Goal: Check status

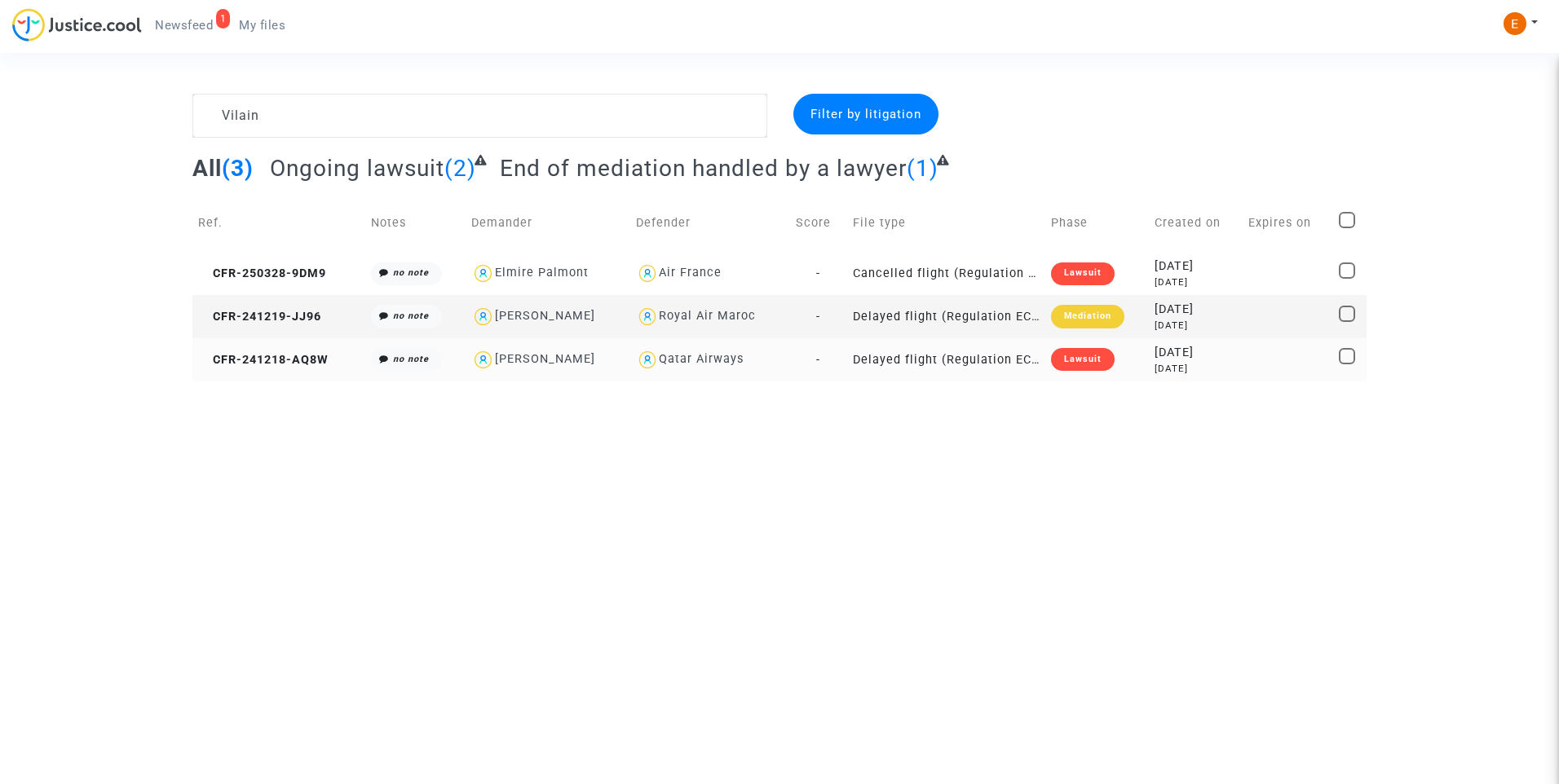
type textarea "Vilain"
click at [1075, 355] on div "Lawsuit" at bounding box center [1083, 360] width 63 height 23
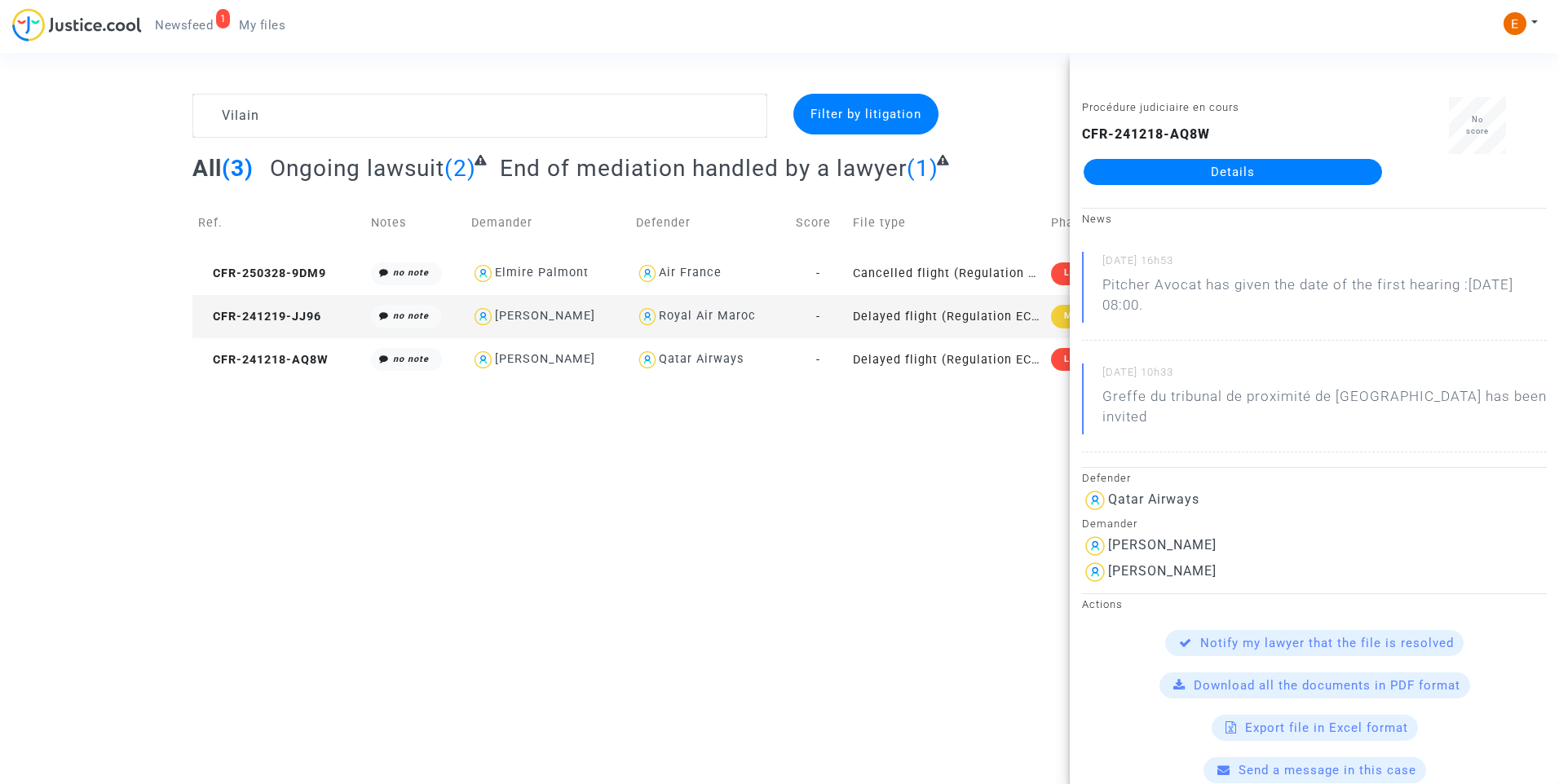
click at [1139, 180] on link "Details" at bounding box center [1233, 172] width 298 height 26
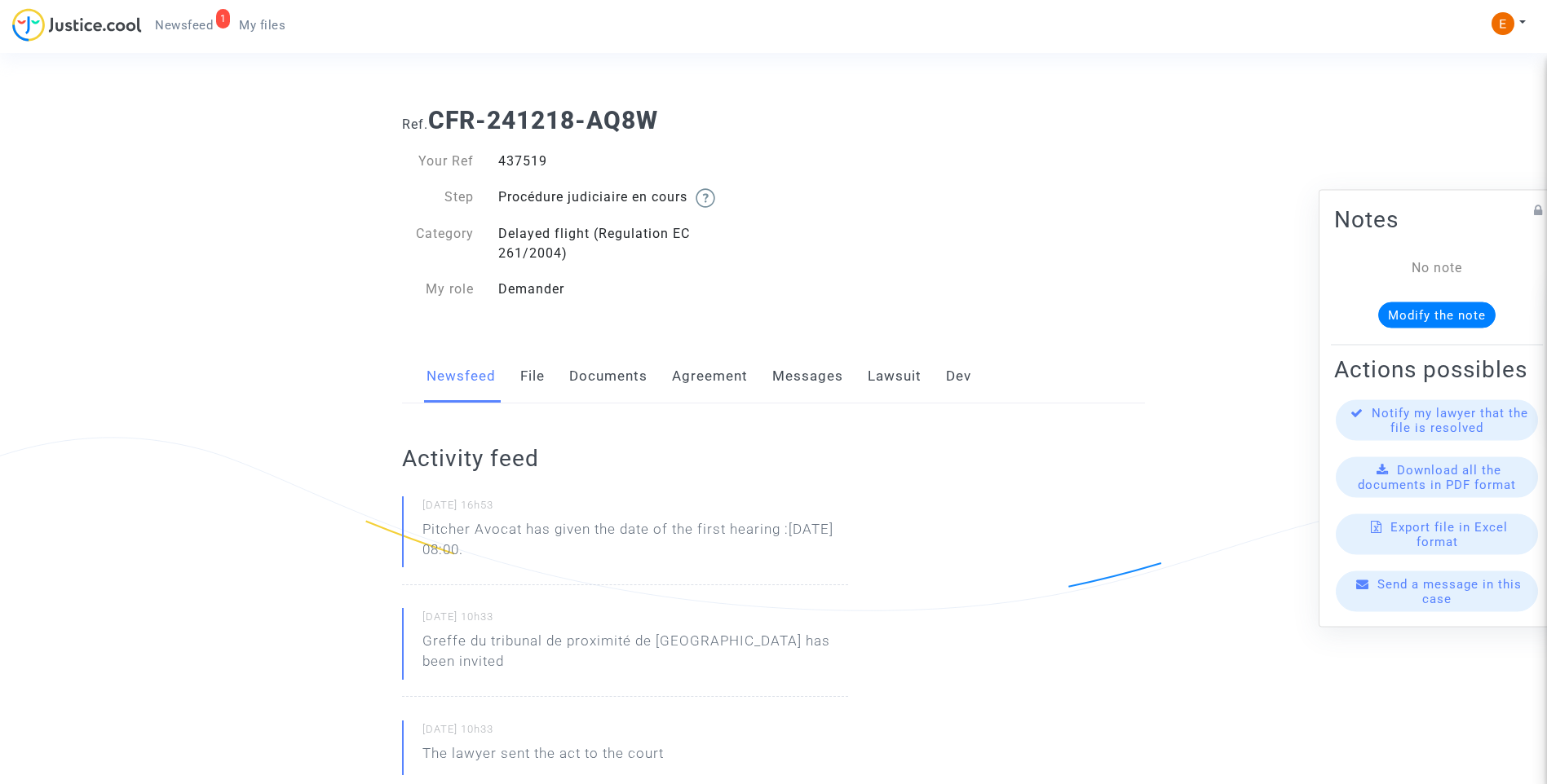
drag, startPoint x: 596, startPoint y: 559, endPoint x: 370, endPoint y: 533, distance: 227.5
click at [668, 560] on p "Pitcher Avocat has given the date of the first hearing :[DATE] 08:00." at bounding box center [634, 544] width 426 height 49
click at [184, 12] on ul "1 Newsfeed My files" at bounding box center [220, 22] width 156 height 29
click at [203, 27] on span "Newsfeed" at bounding box center [184, 25] width 58 height 15
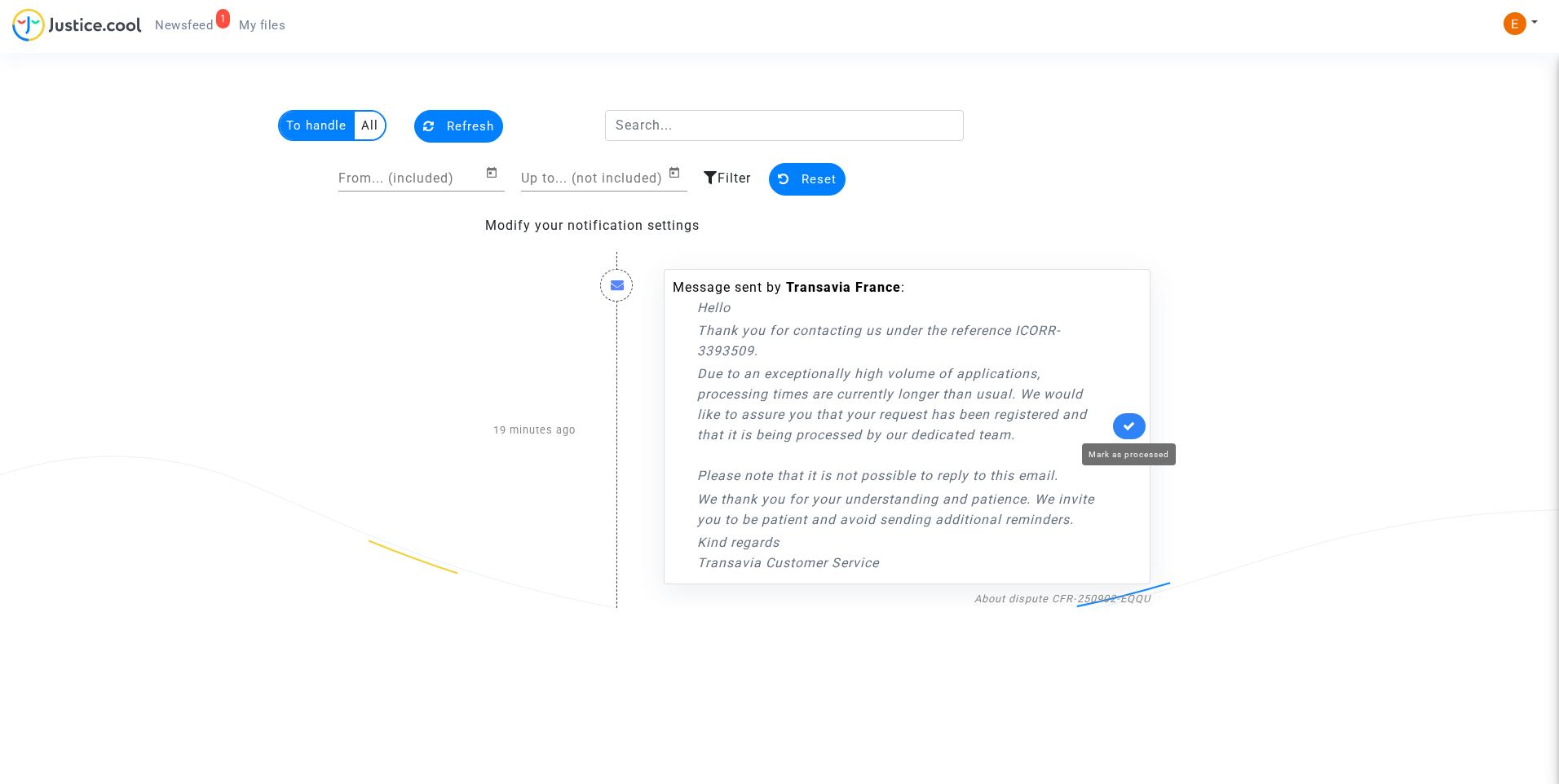
click at [1131, 424] on icon at bounding box center [1129, 426] width 13 height 12
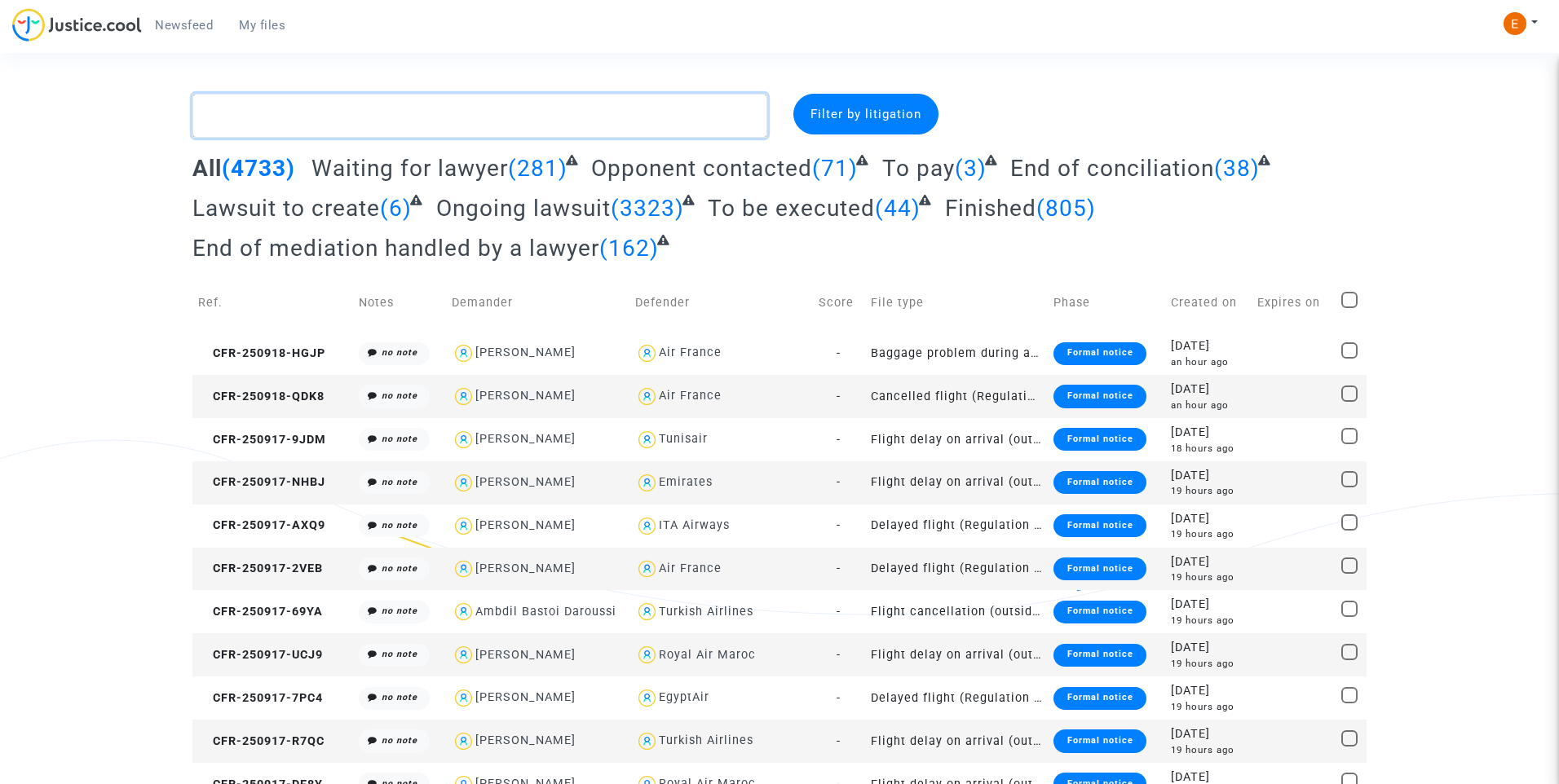
paste textarea "Kartal"
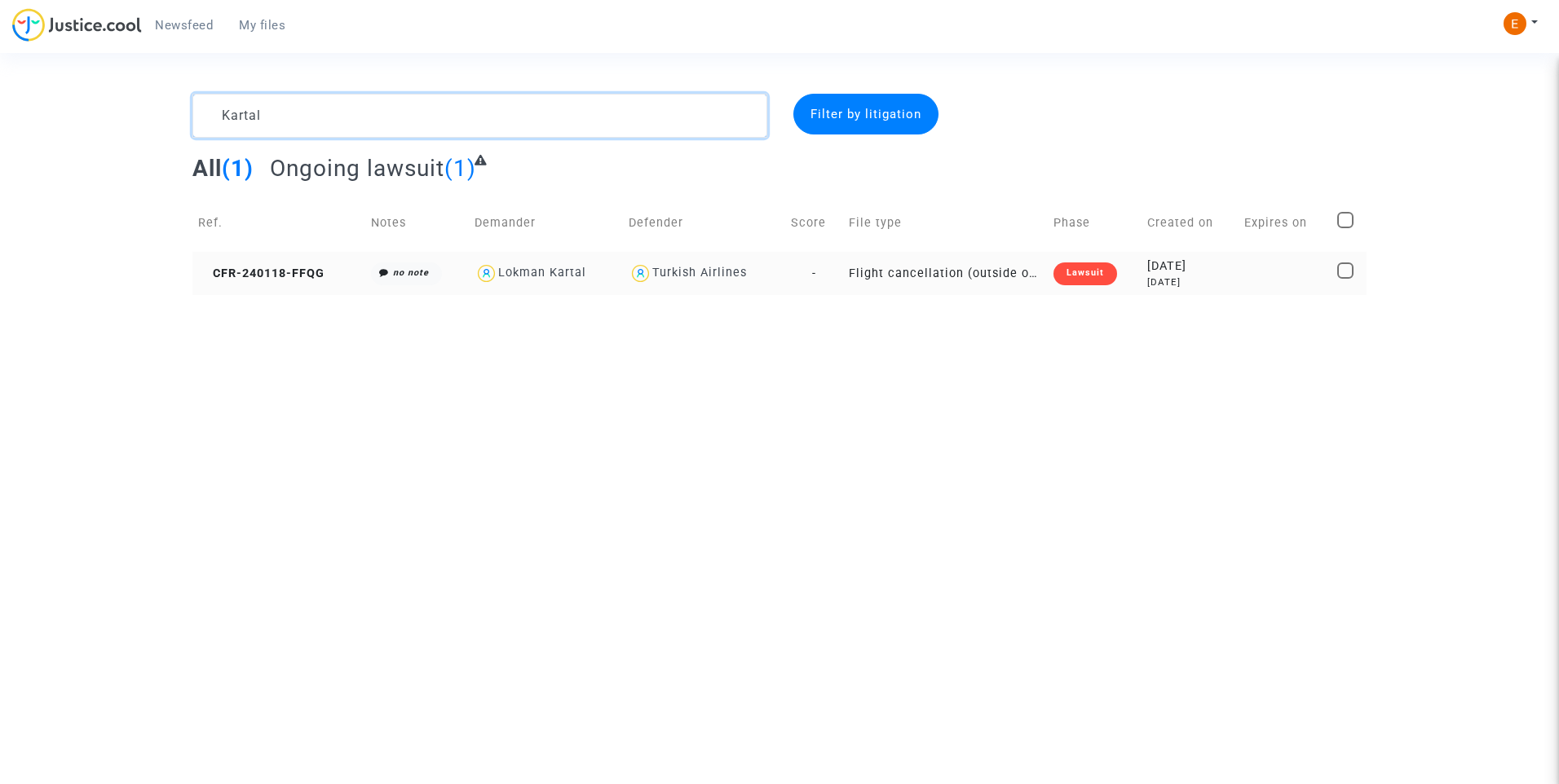
type textarea "Kartal"
click at [1076, 276] on div "Lawsuit" at bounding box center [1085, 274] width 63 height 23
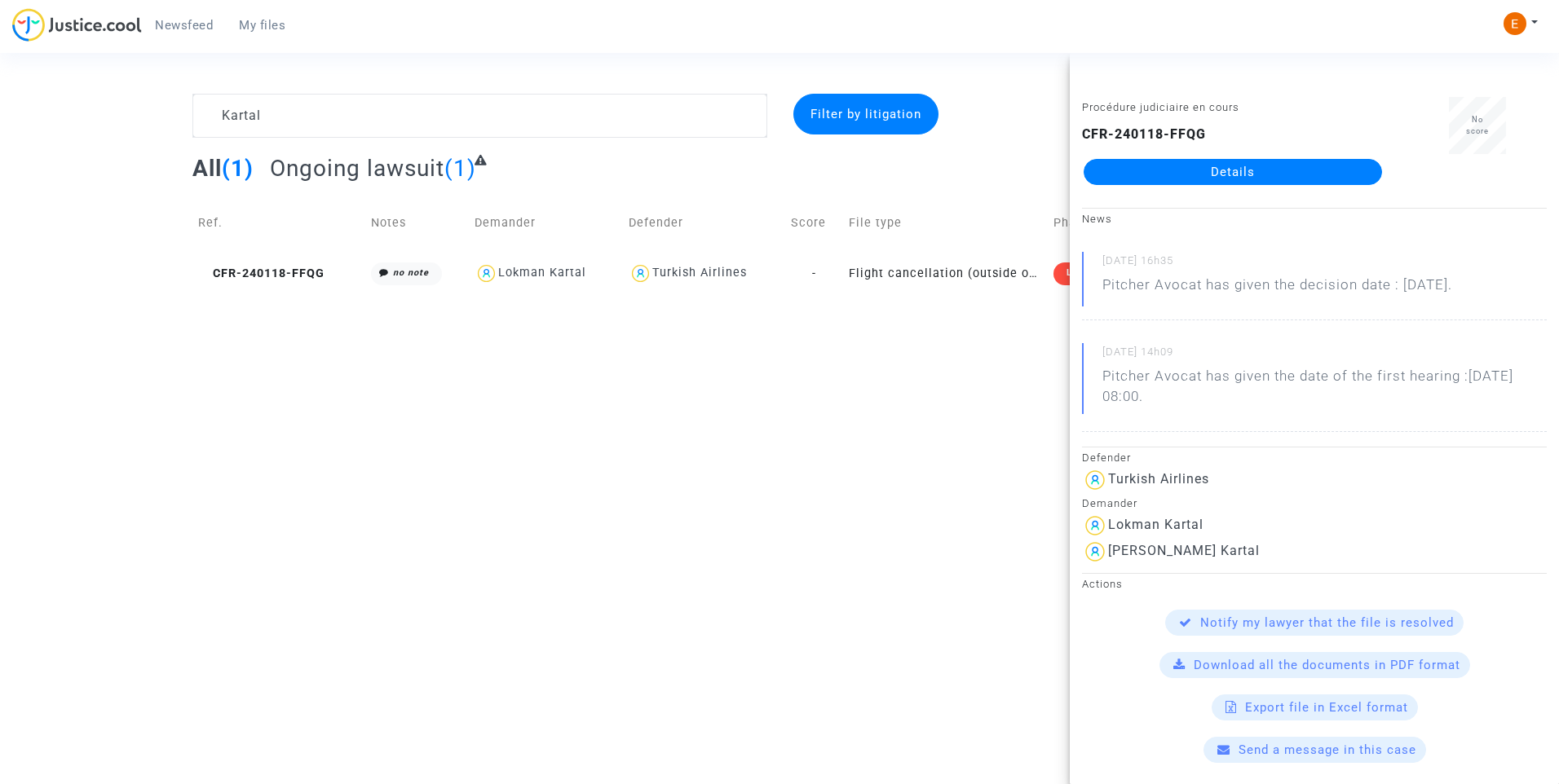
click at [1261, 176] on link "Details" at bounding box center [1233, 172] width 298 height 26
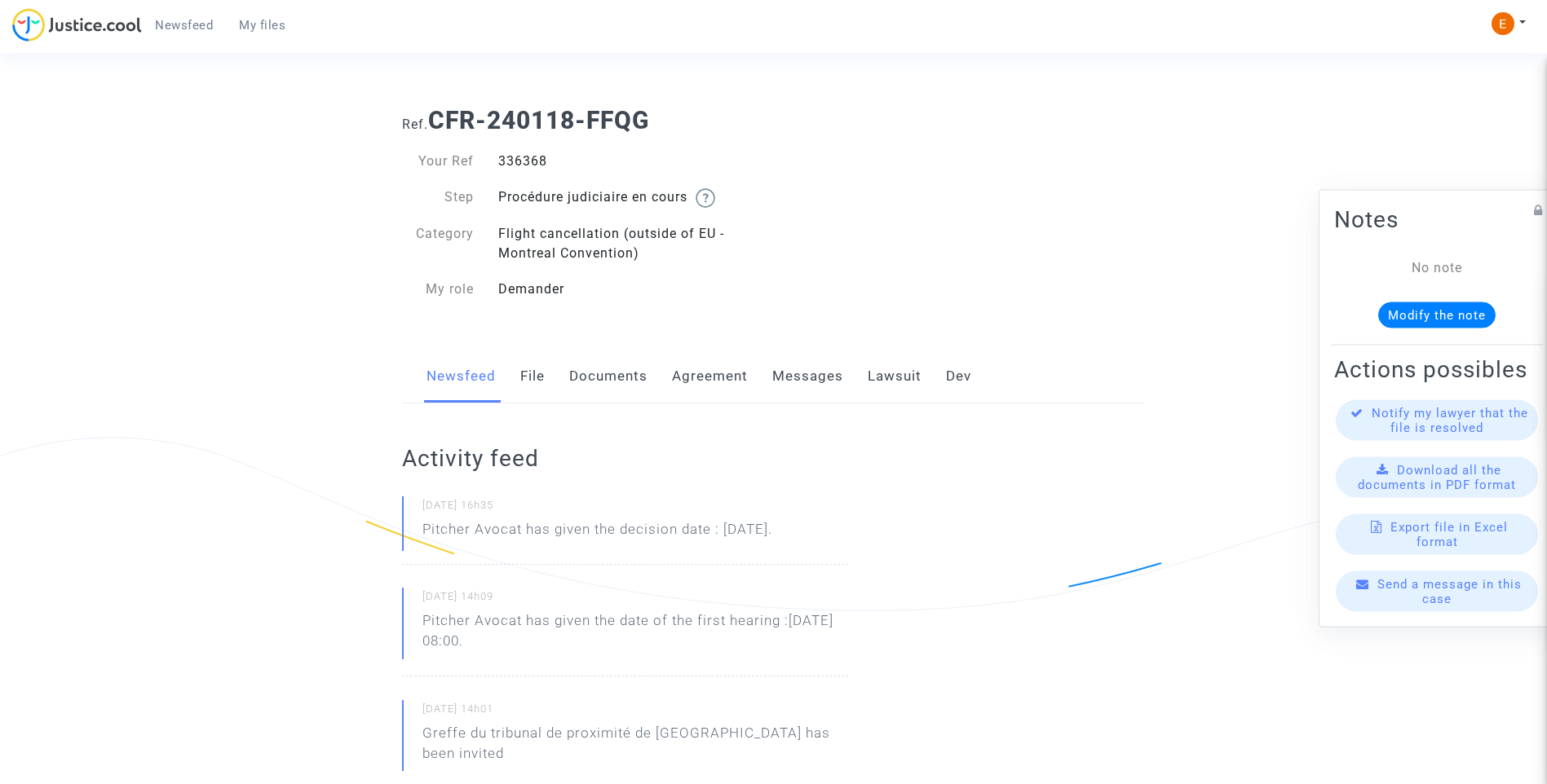
click at [875, 367] on link "Lawsuit" at bounding box center [894, 376] width 54 height 53
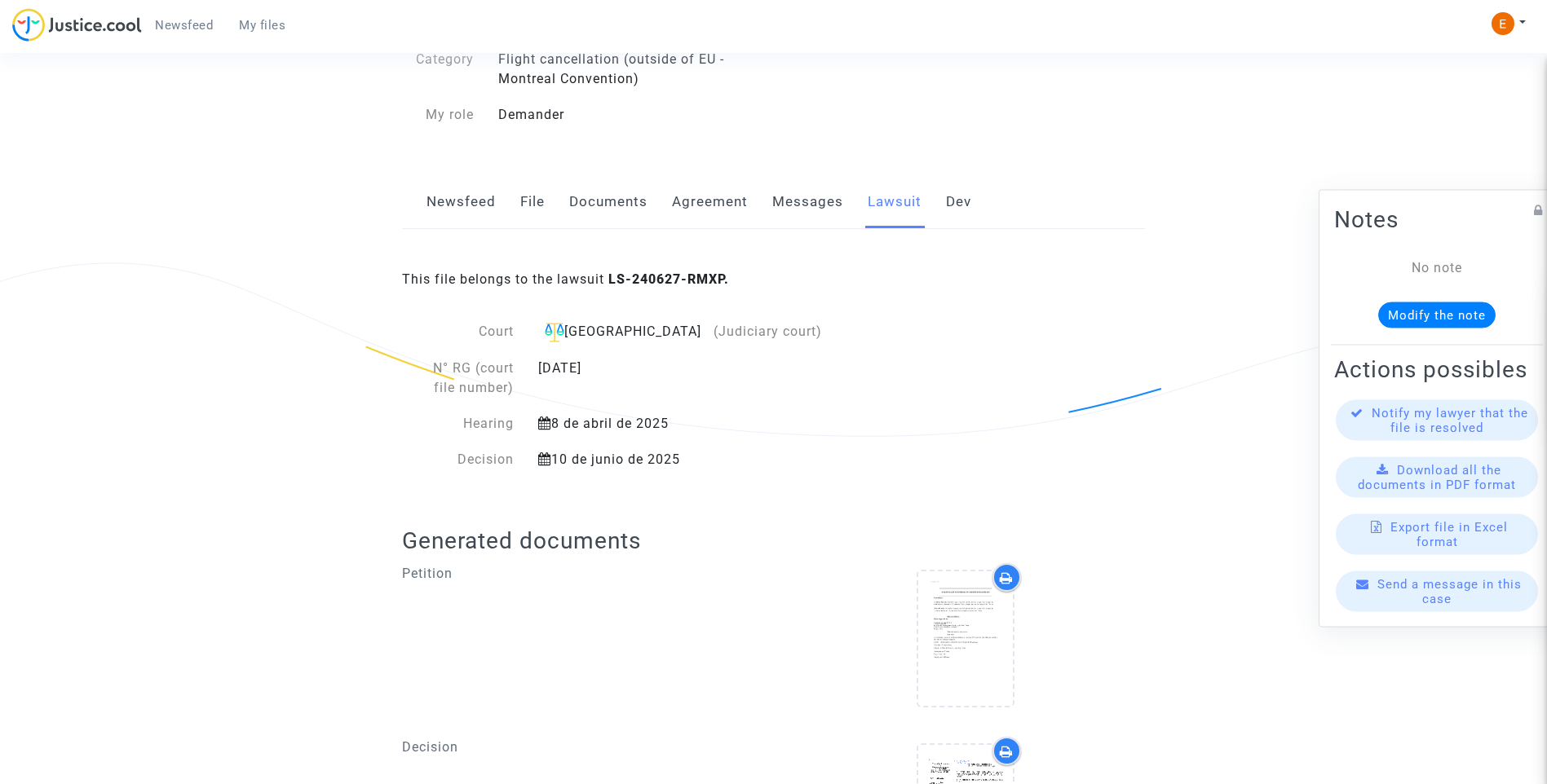
scroll to position [335, 0]
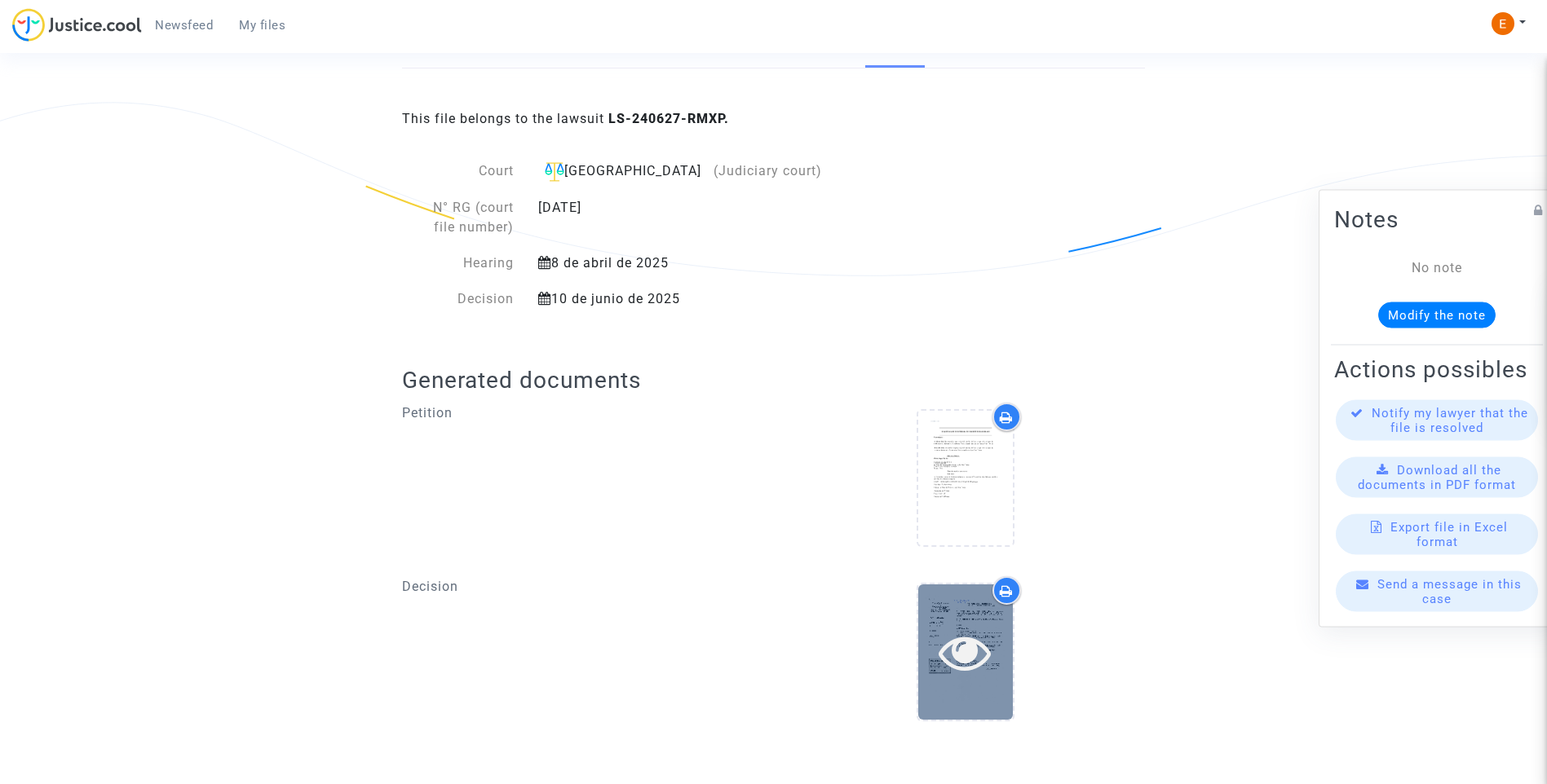
click at [992, 639] on div at bounding box center [966, 652] width 95 height 52
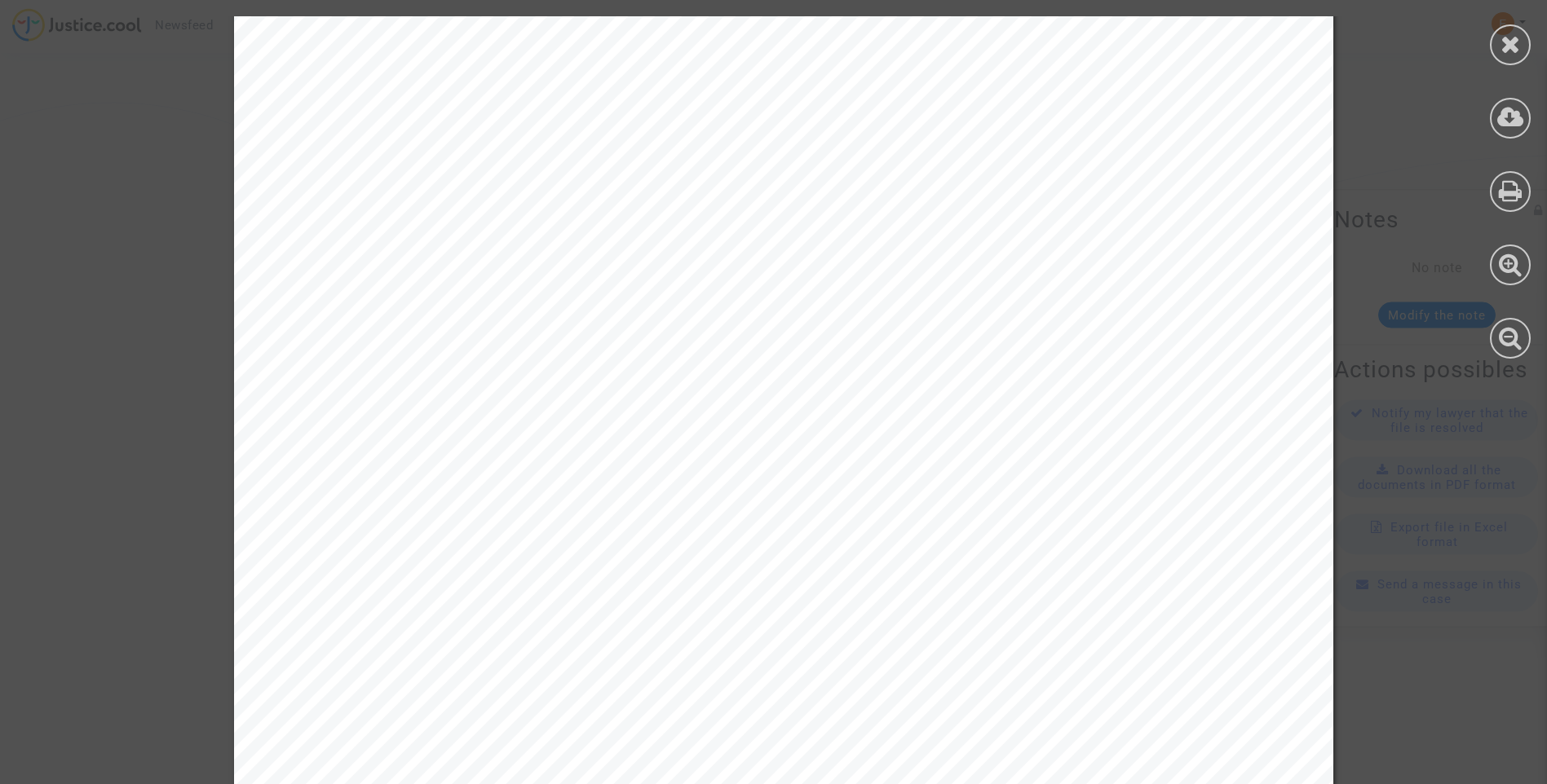
scroll to position [2890, 0]
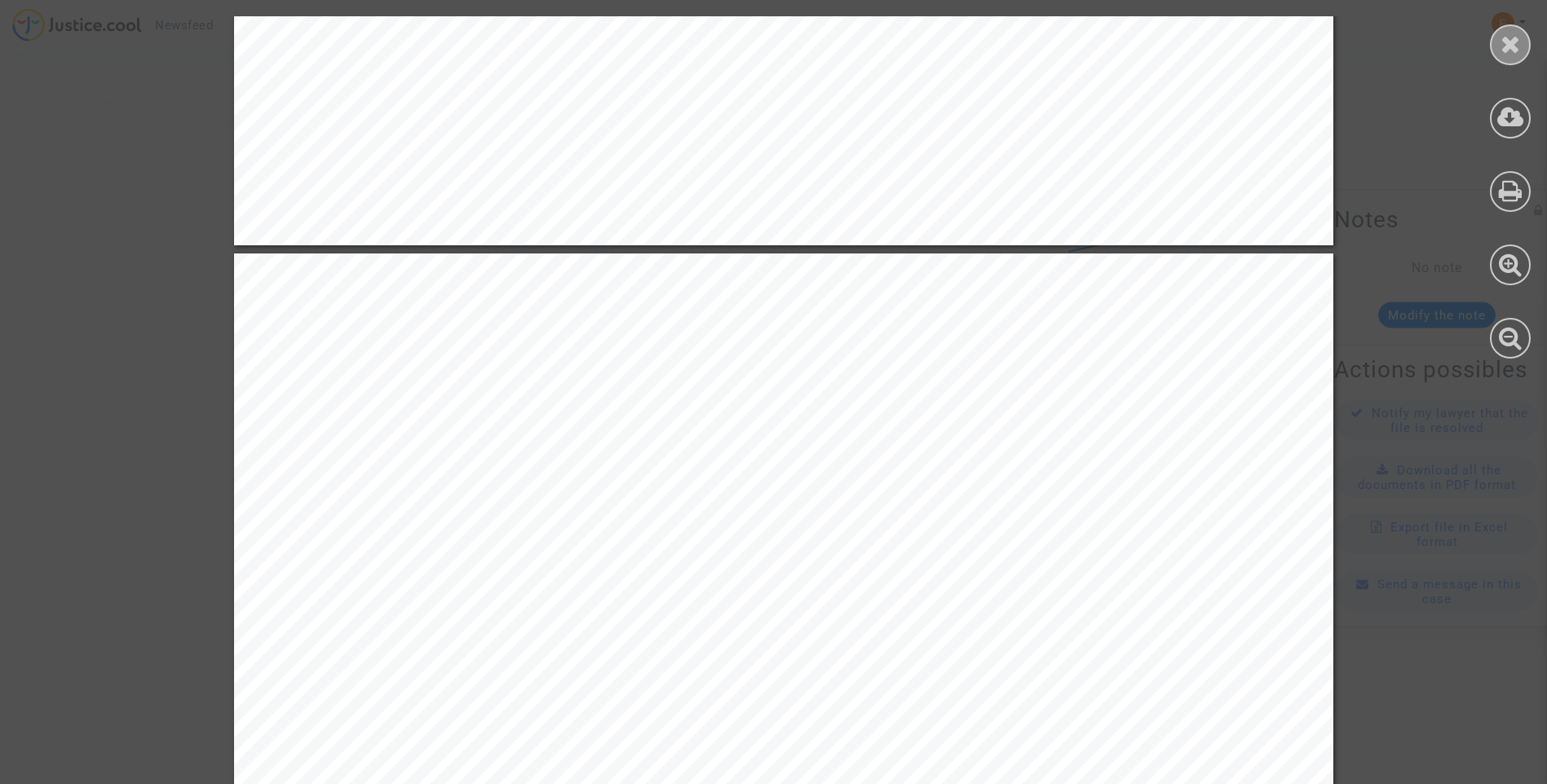
click at [1501, 53] on icon at bounding box center [1510, 44] width 20 height 25
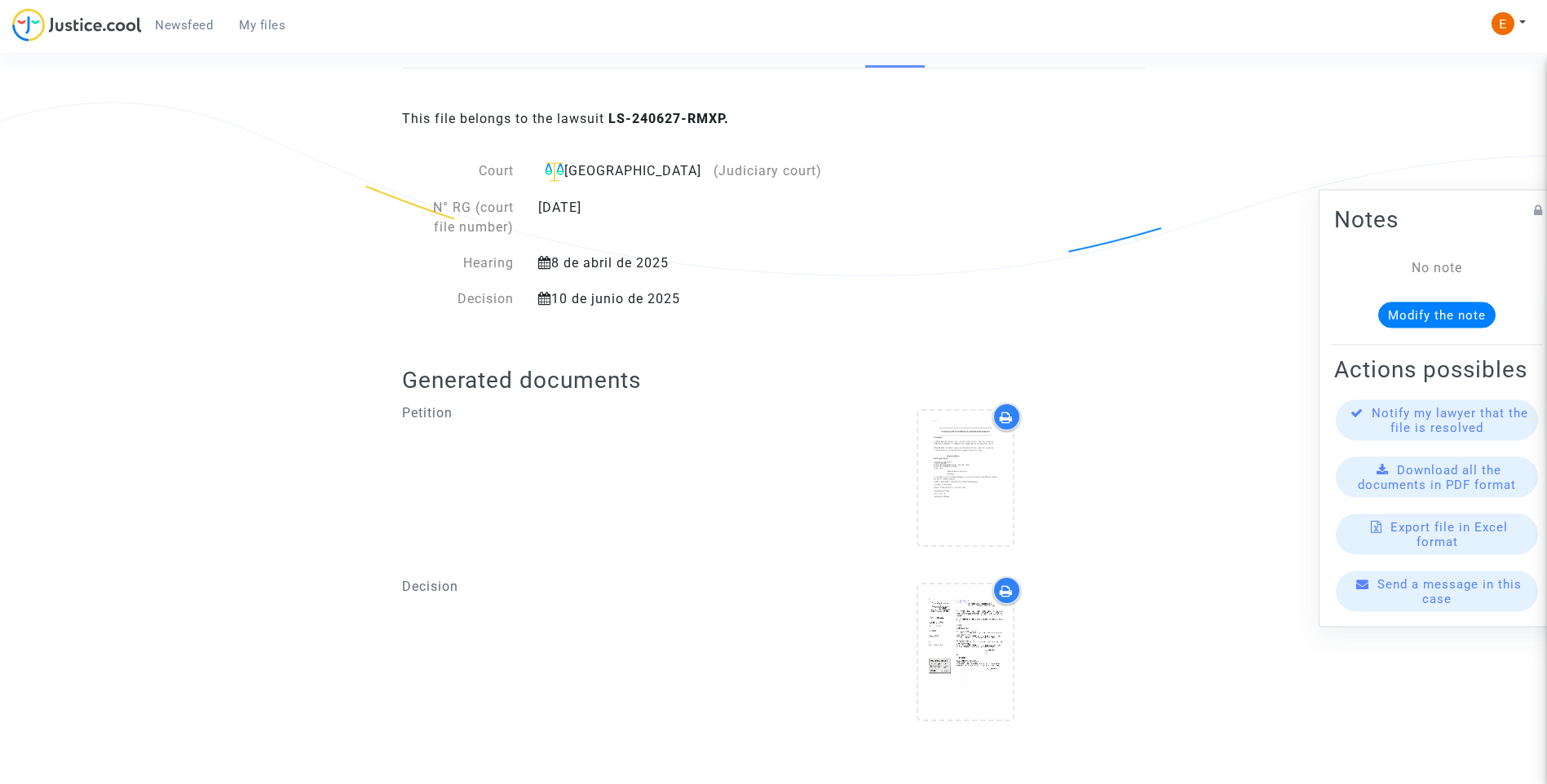
scroll to position [0, 0]
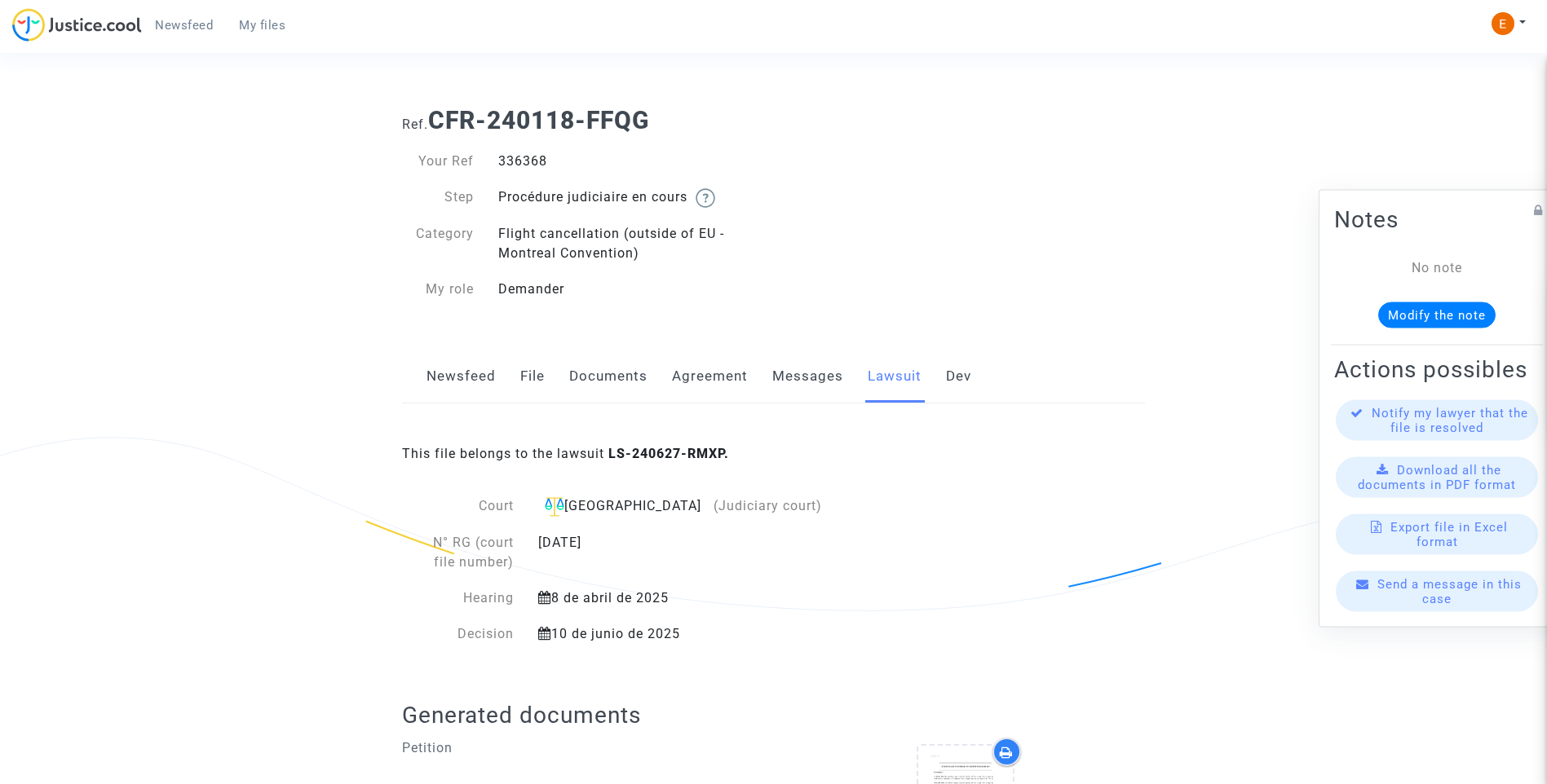
click at [475, 370] on link "Newsfeed" at bounding box center [461, 376] width 69 height 53
